Goal: Task Accomplishment & Management: Use online tool/utility

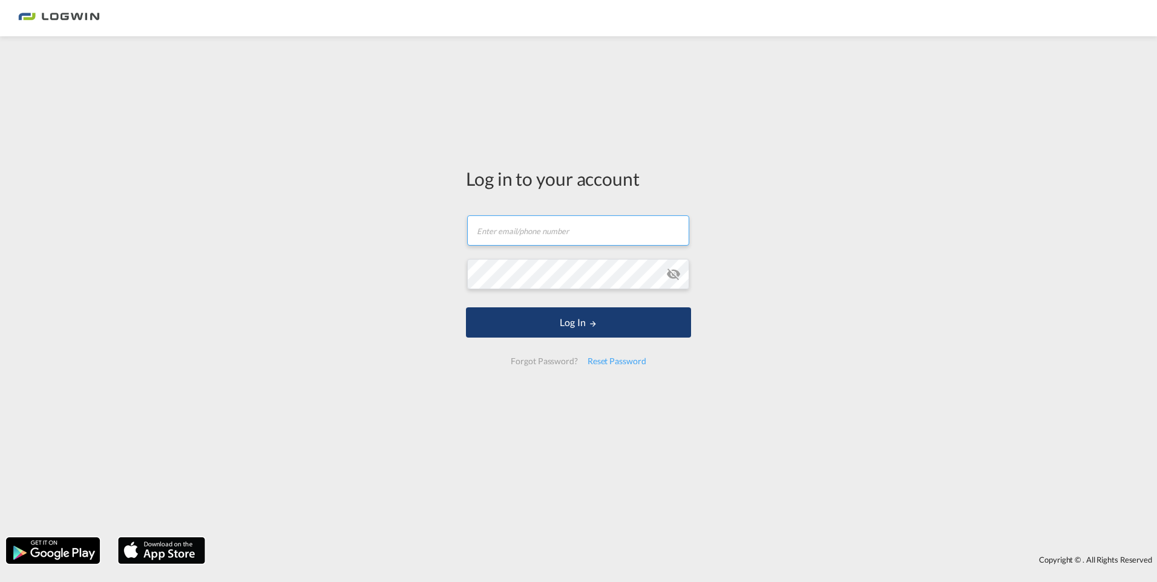
type input "[PERSON_NAME][EMAIL_ADDRESS][PERSON_NAME][DOMAIN_NAME]"
click at [621, 329] on button "Log In" at bounding box center [578, 322] width 225 height 30
